Goal: Find specific page/section: Find specific page/section

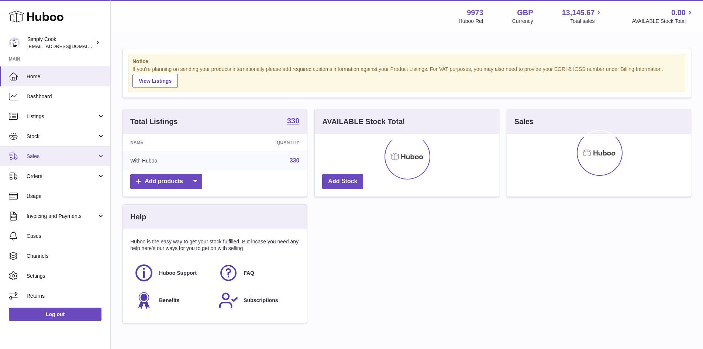
click at [73, 147] on link "Sales" at bounding box center [55, 156] width 110 height 20
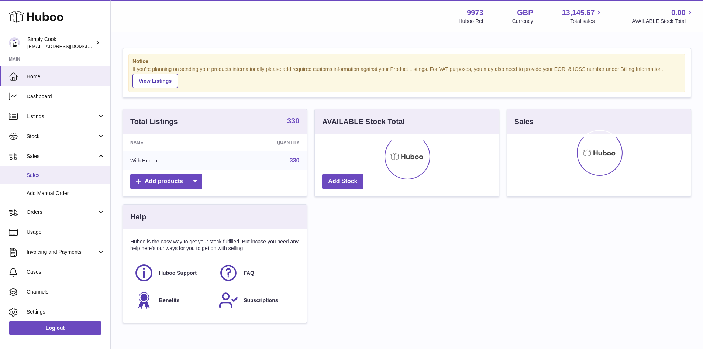
click at [80, 179] on link "Sales" at bounding box center [55, 175] width 110 height 18
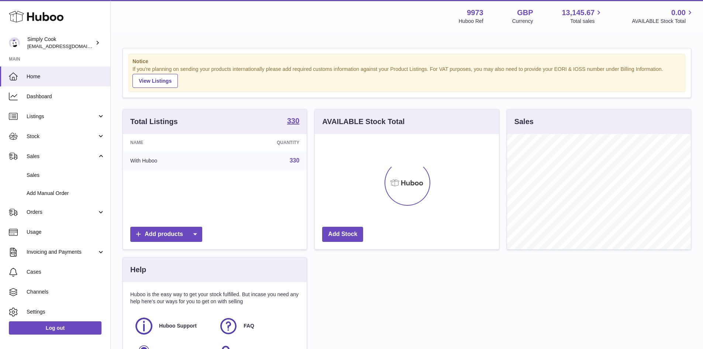
scroll to position [115, 184]
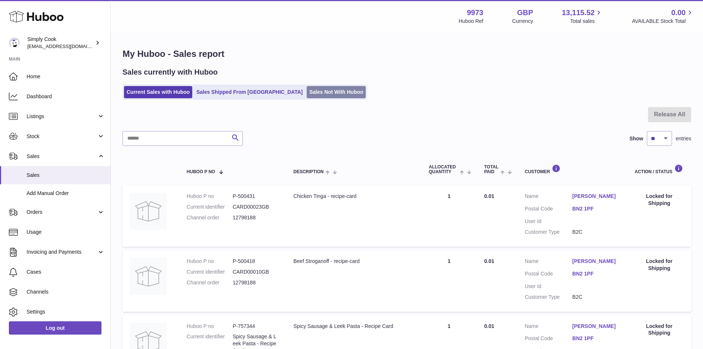
click at [307, 93] on link "Sales Not With Huboo" at bounding box center [336, 92] width 59 height 12
